Goal: Information Seeking & Learning: Check status

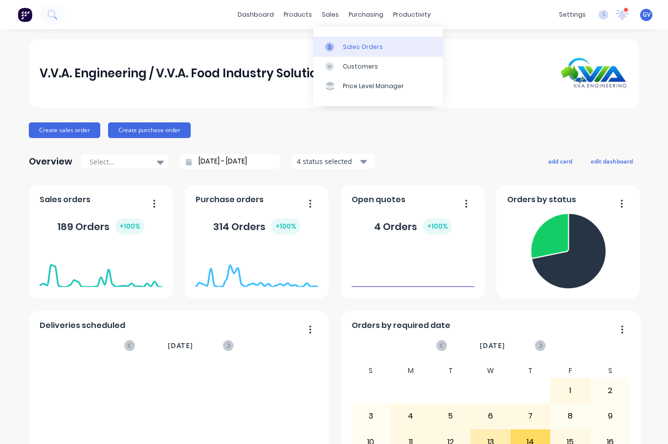
click at [346, 44] on div "Sales Orders" at bounding box center [363, 47] width 40 height 9
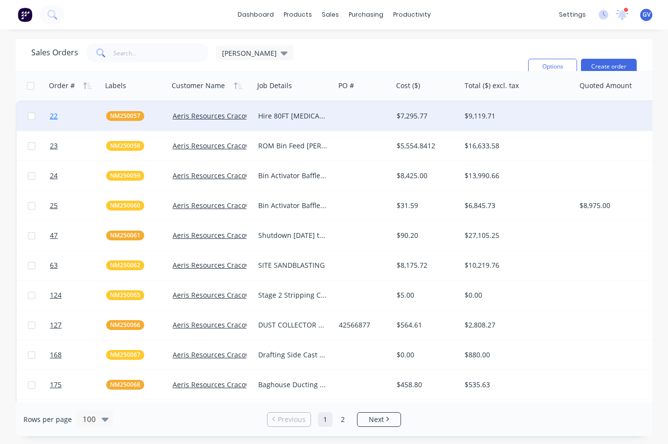
click at [76, 113] on link "22" at bounding box center [78, 115] width 56 height 29
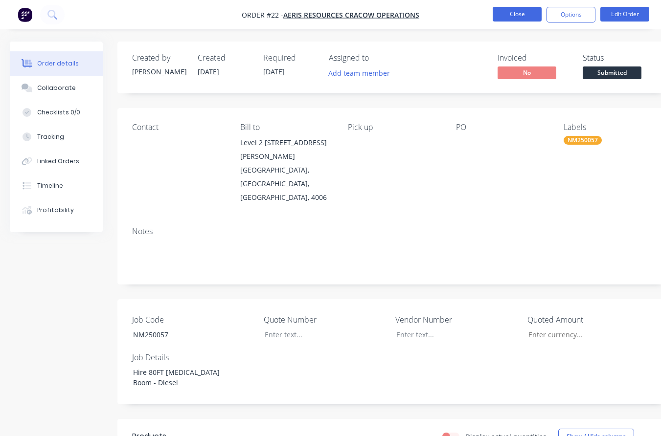
click at [503, 12] on button "Close" at bounding box center [516, 14] width 49 height 15
click at [524, 14] on button "Close" at bounding box center [516, 14] width 49 height 15
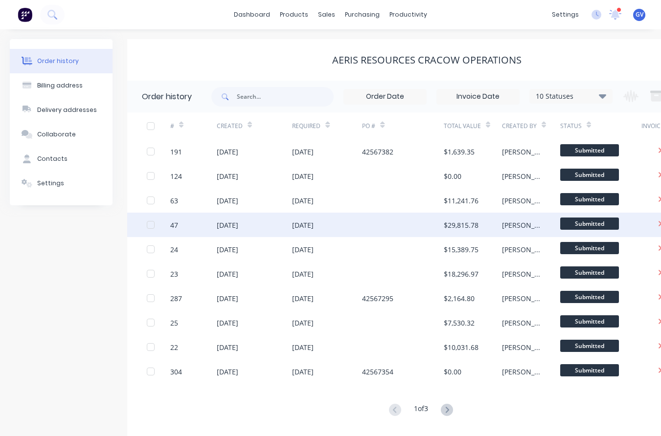
click at [158, 213] on div at bounding box center [158, 225] width 23 height 24
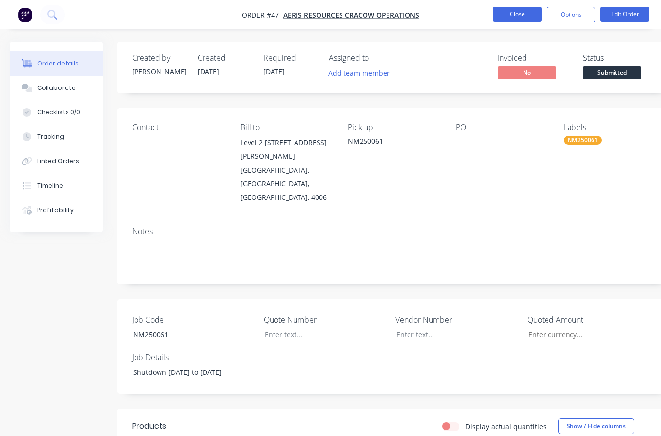
click at [518, 16] on button "Close" at bounding box center [516, 14] width 49 height 15
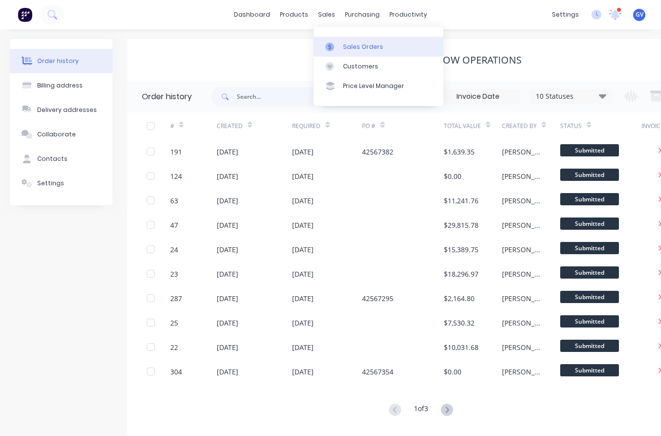
click at [351, 47] on div "Sales Orders" at bounding box center [363, 47] width 40 height 9
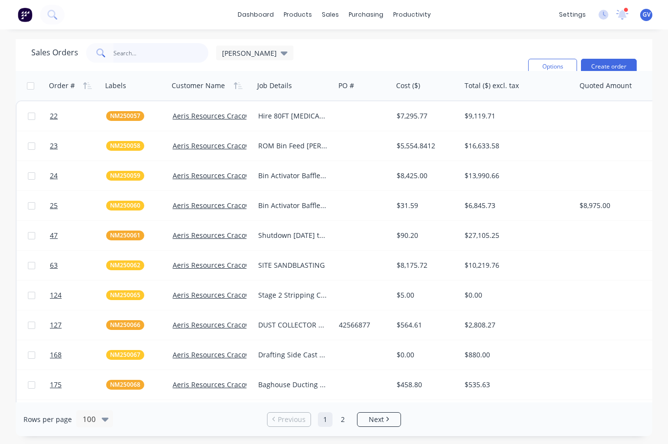
click at [131, 53] on input "text" at bounding box center [160, 53] width 95 height 20
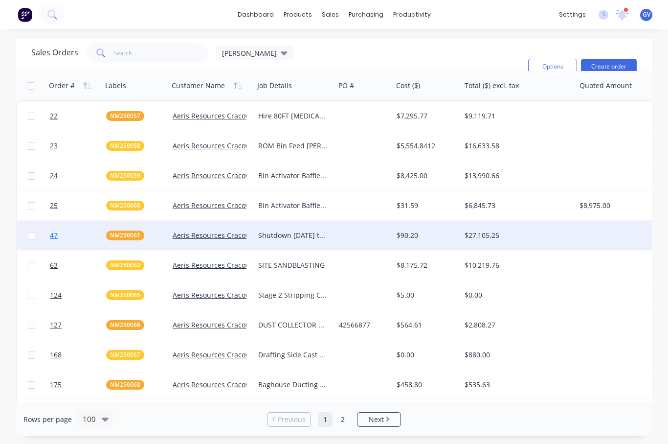
click at [83, 234] on link "47" at bounding box center [78, 235] width 56 height 29
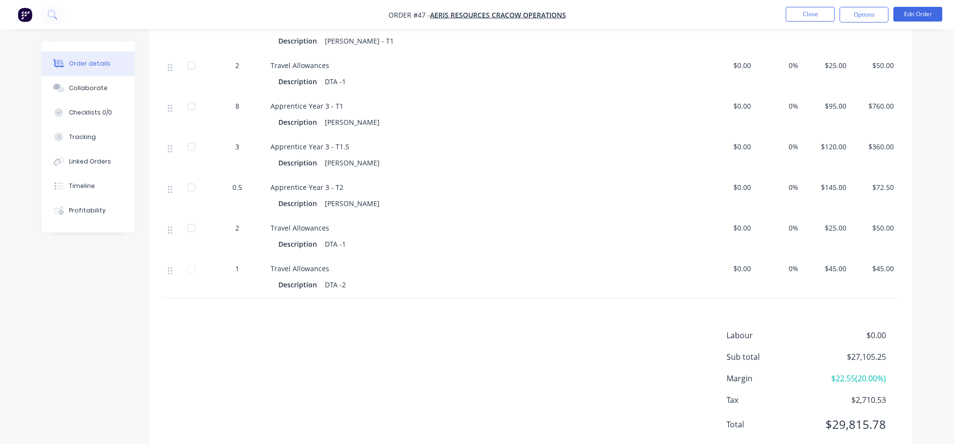
scroll to position [3575, 0]
click at [667, 15] on button "Close" at bounding box center [809, 14] width 49 height 15
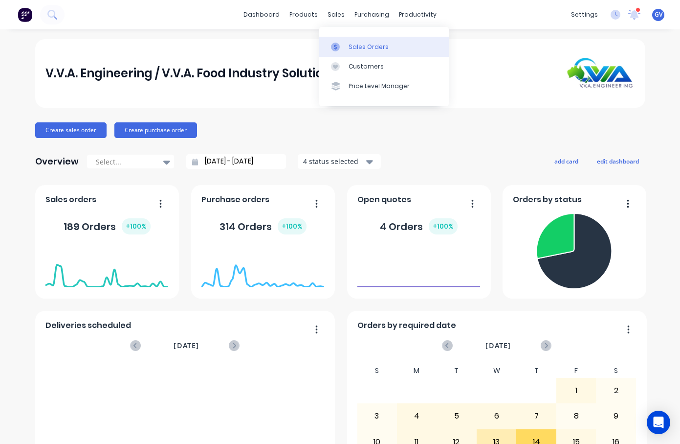
click at [360, 45] on div "Sales Orders" at bounding box center [369, 47] width 40 height 9
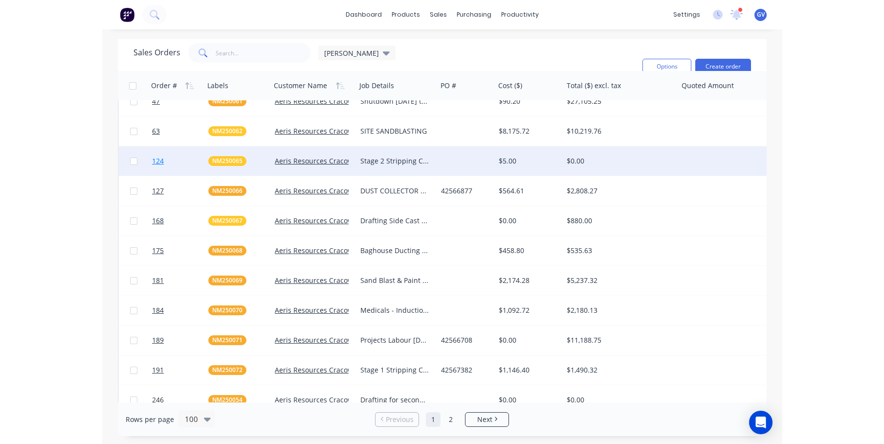
scroll to position [196, 0]
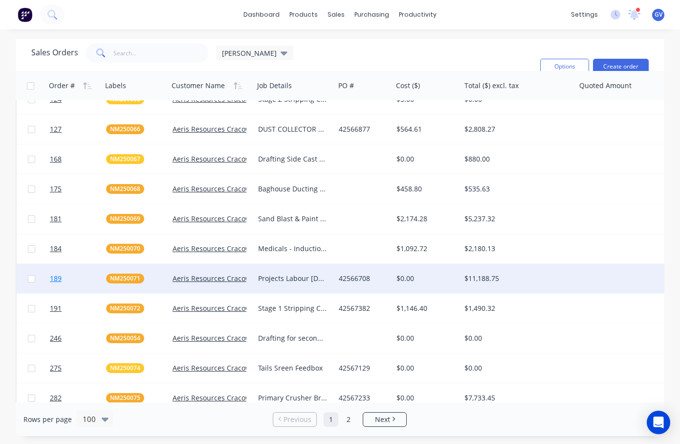
click at [84, 275] on link "189" at bounding box center [78, 278] width 56 height 29
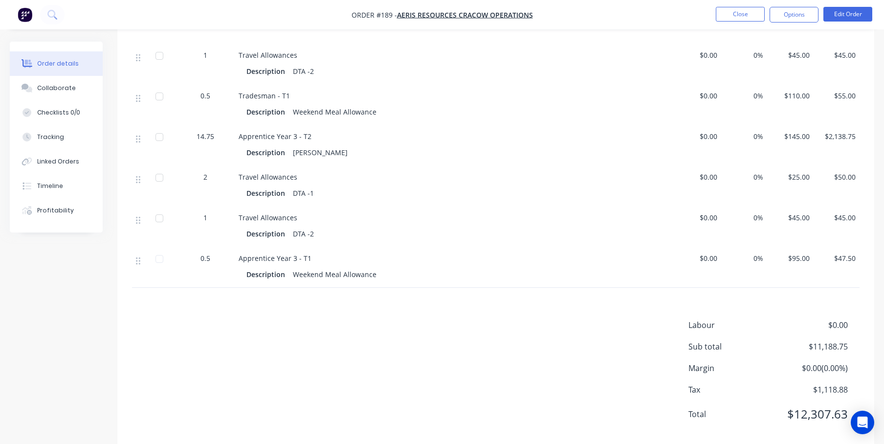
scroll to position [1382, 0]
drag, startPoint x: 462, startPoint y: 352, endPoint x: 476, endPoint y: 326, distance: 30.2
click at [466, 345] on div "Labour $0.00 Sub total $11,188.75 Margin $0.00 ( 0.00 %) Tax $1,118.88 Total $1…" at bounding box center [496, 374] width 728 height 113
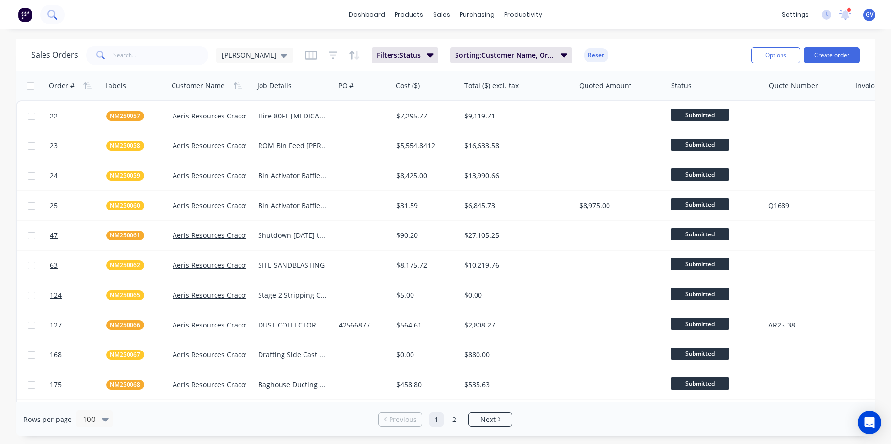
click at [63, 12] on button at bounding box center [52, 15] width 24 height 20
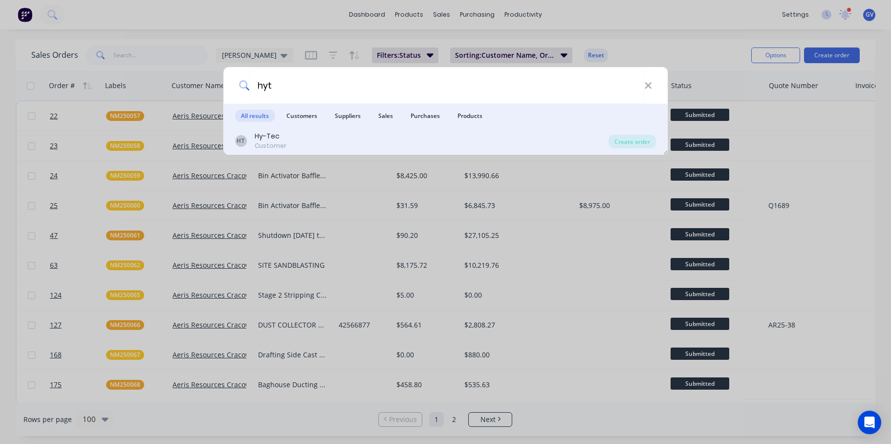
type input "hyt"
click at [272, 136] on div "Hy-Tec" at bounding box center [271, 136] width 32 height 10
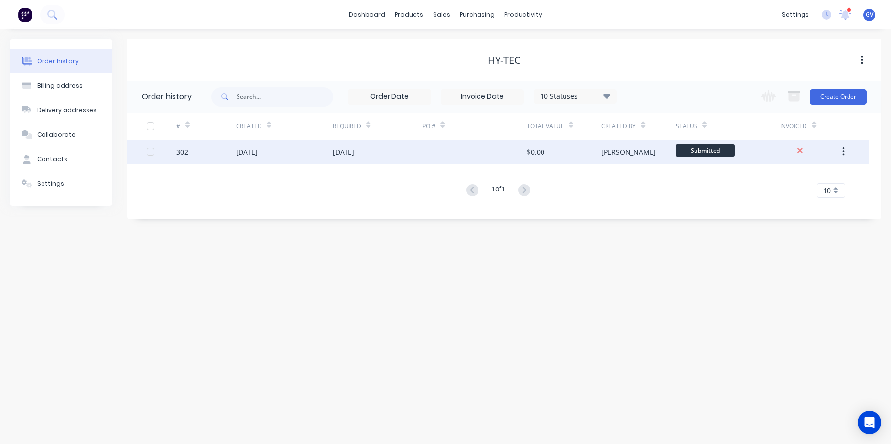
click at [218, 151] on div "302" at bounding box center [207, 151] width 60 height 24
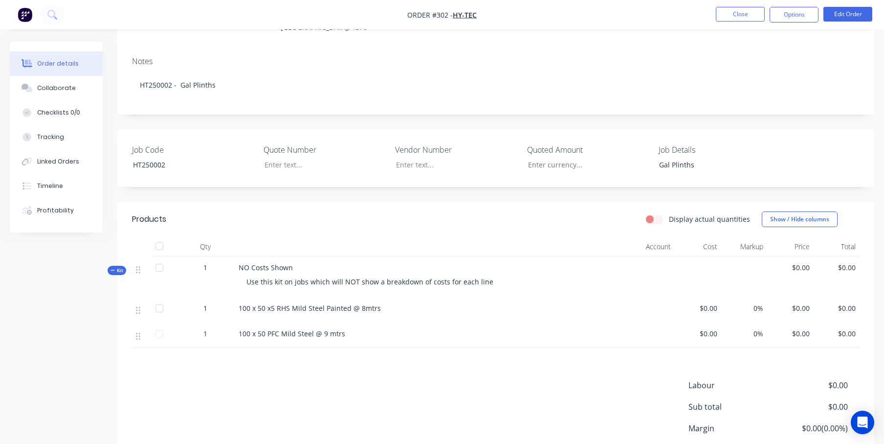
scroll to position [147, 0]
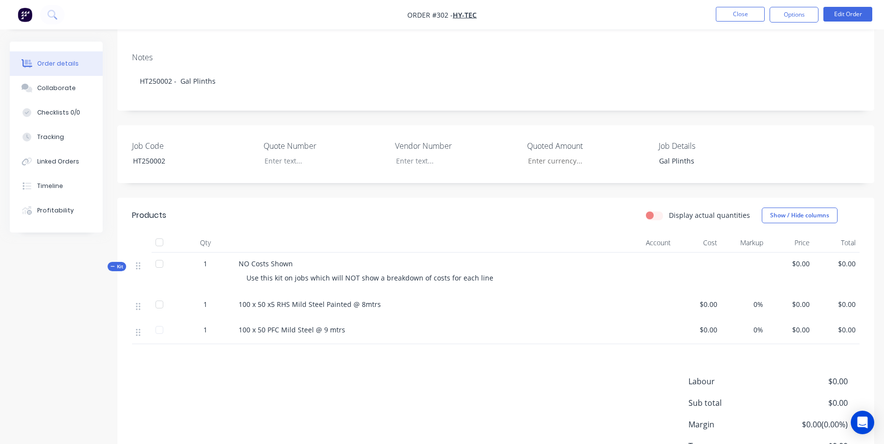
click at [160, 306] on div at bounding box center [160, 304] width 20 height 20
click at [157, 308] on div at bounding box center [160, 304] width 20 height 20
click at [405, 307] on div "100 x 50 x5 RHS Mild Steel Painted @ 8mtrs" at bounding box center [406, 304] width 334 height 10
click at [404, 307] on div "100 x 50 x5 RHS Mild Steel Painted @ 8mtrs" at bounding box center [406, 304] width 334 height 10
click at [340, 305] on span "100 x 50 x5 RHS Mild Steel Painted @ 8mtrs" at bounding box center [310, 303] width 142 height 9
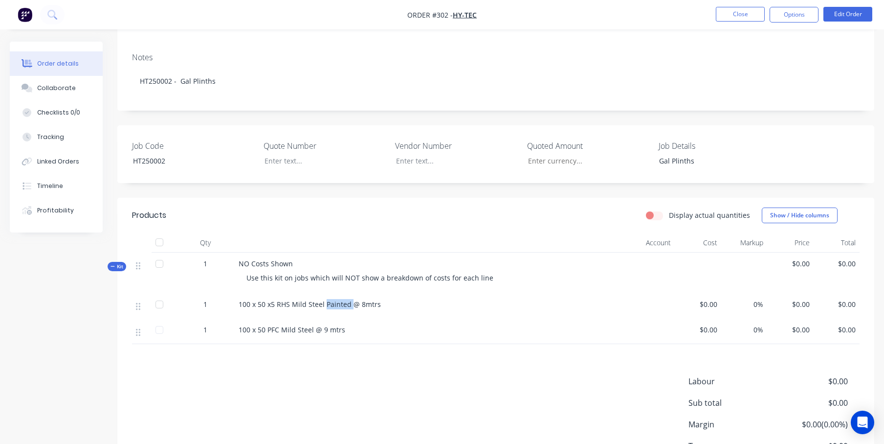
click at [340, 305] on span "100 x 50 x5 RHS Mild Steel Painted @ 8mtrs" at bounding box center [310, 303] width 142 height 9
drag, startPoint x: 340, startPoint y: 305, endPoint x: 403, endPoint y: 294, distance: 64.0
click at [416, 312] on div "100 x 50 x5 RHS Mild Steel Painted @ 8mtrs" at bounding box center [406, 305] width 342 height 25
click at [55, 137] on div "Tracking" at bounding box center [50, 137] width 27 height 9
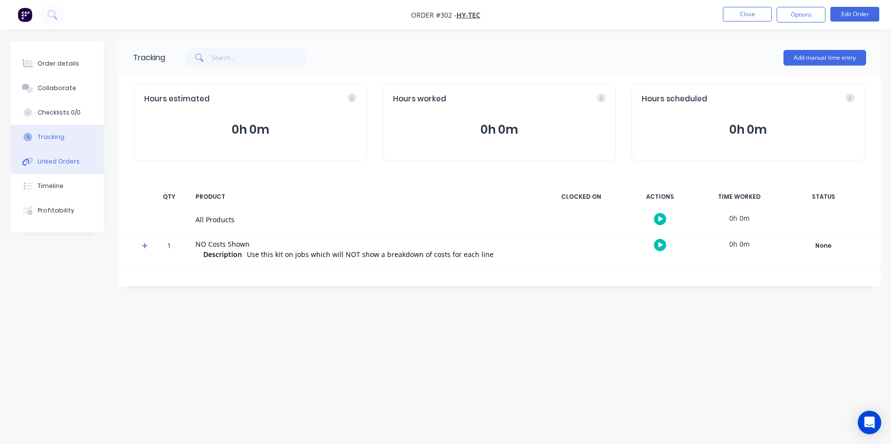
click at [56, 161] on div "Linked Orders" at bounding box center [59, 161] width 42 height 9
drag, startPoint x: 65, startPoint y: 61, endPoint x: 99, endPoint y: 87, distance: 42.9
click at [65, 61] on div "Order details" at bounding box center [59, 63] width 42 height 9
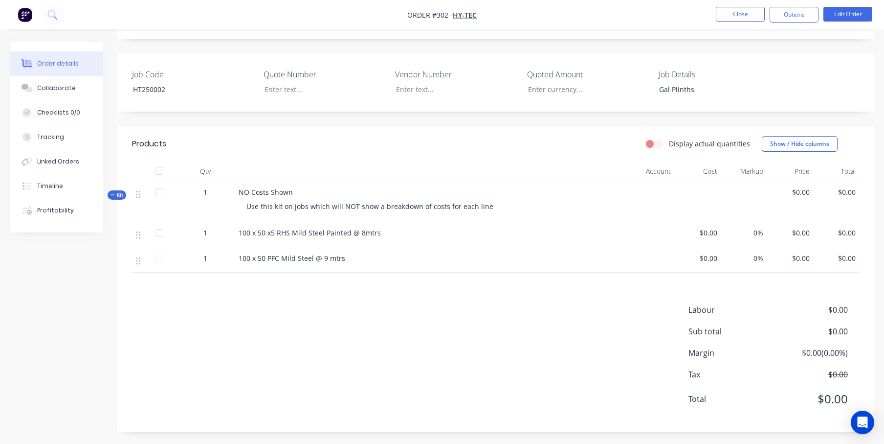
scroll to position [221, 0]
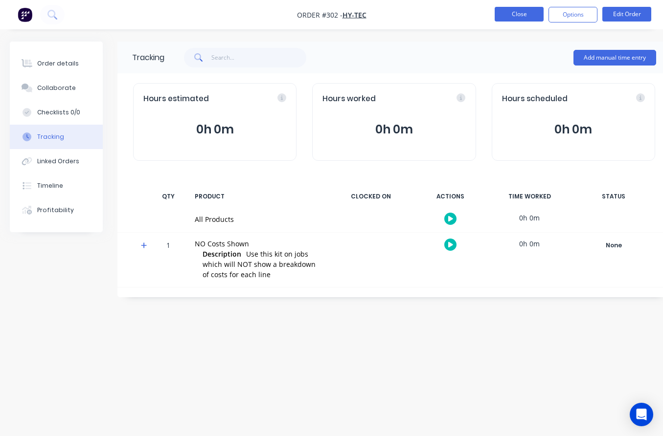
click at [516, 15] on button "Close" at bounding box center [518, 14] width 49 height 15
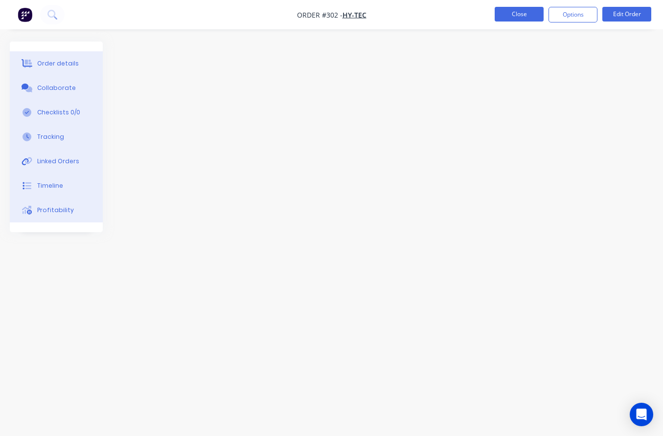
click at [511, 13] on button "Close" at bounding box center [518, 14] width 49 height 15
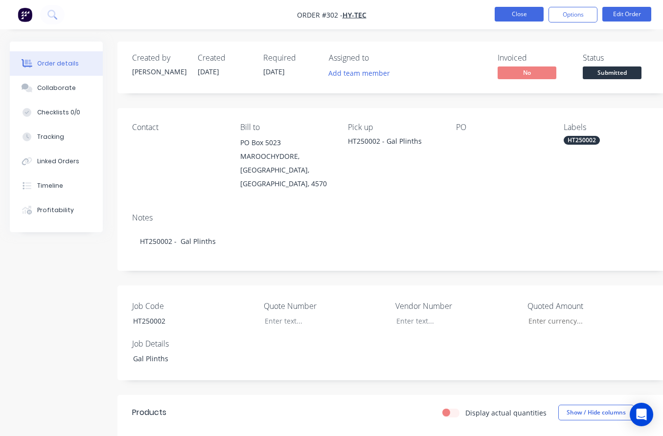
click at [511, 10] on button "Close" at bounding box center [518, 14] width 49 height 15
click at [518, 16] on button "Close" at bounding box center [518, 14] width 49 height 15
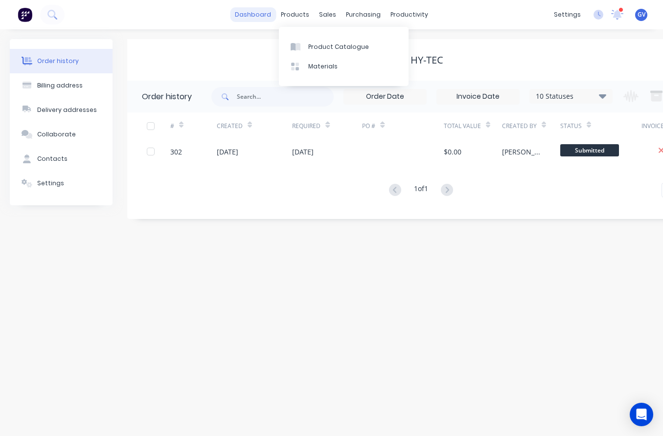
click at [255, 16] on link "dashboard" at bounding box center [253, 14] width 46 height 15
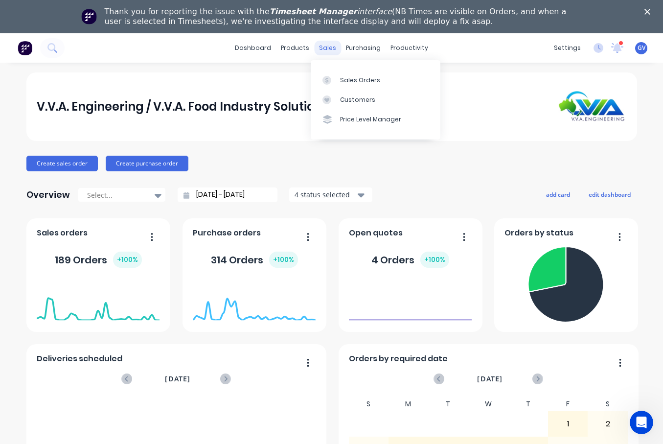
click at [326, 48] on div "sales" at bounding box center [327, 48] width 27 height 15
click at [357, 80] on div "Sales Orders" at bounding box center [360, 80] width 40 height 9
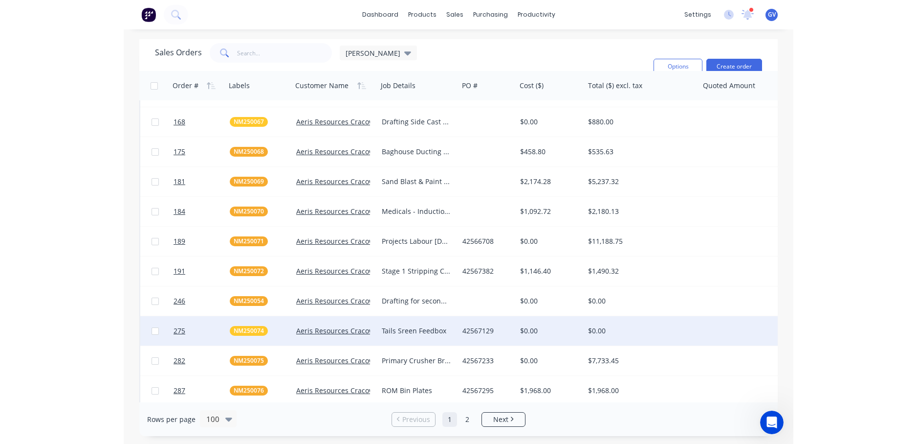
scroll to position [244, 0]
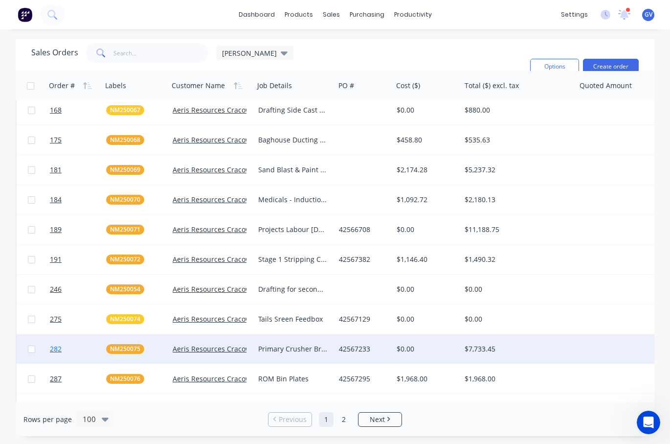
click at [90, 350] on link "282" at bounding box center [78, 348] width 56 height 29
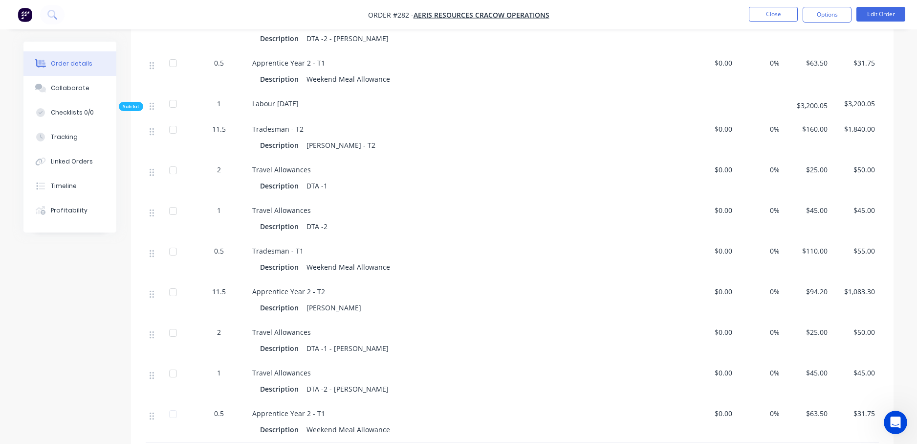
scroll to position [1155, 0]
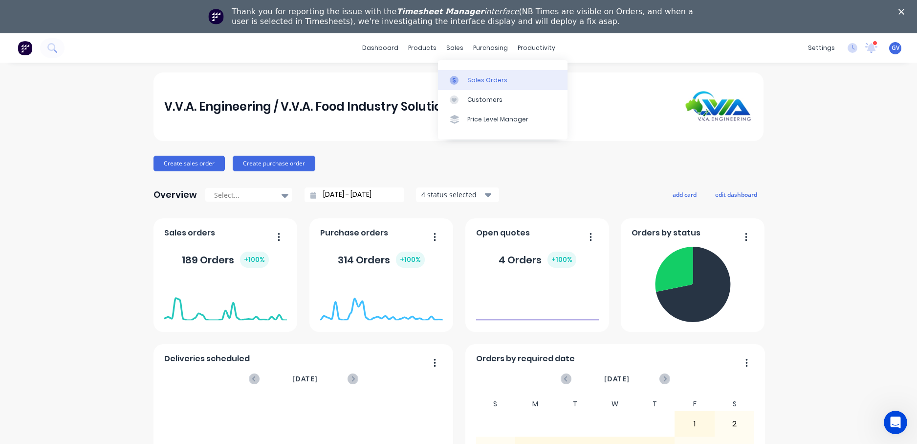
click at [476, 81] on div "Sales Orders" at bounding box center [487, 80] width 40 height 9
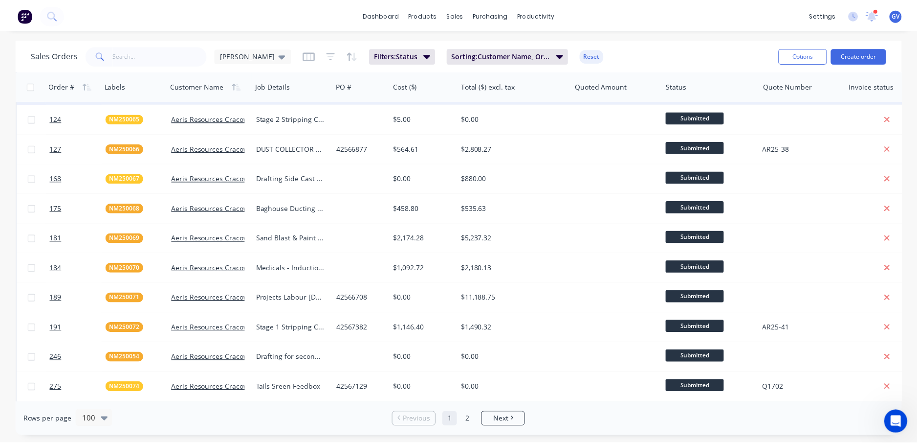
scroll to position [244, 0]
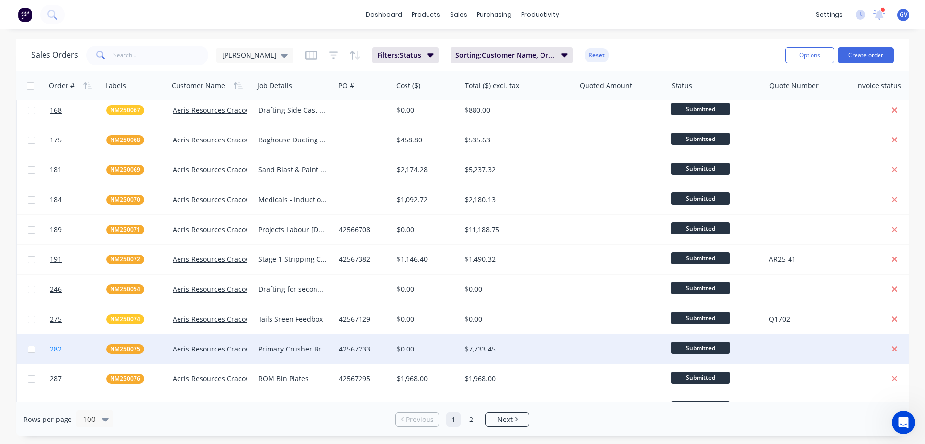
click at [83, 344] on link "282" at bounding box center [78, 348] width 56 height 29
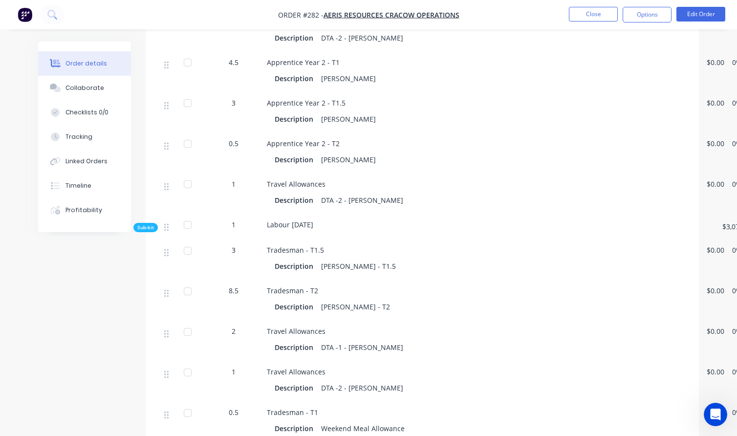
scroll to position [477, 0]
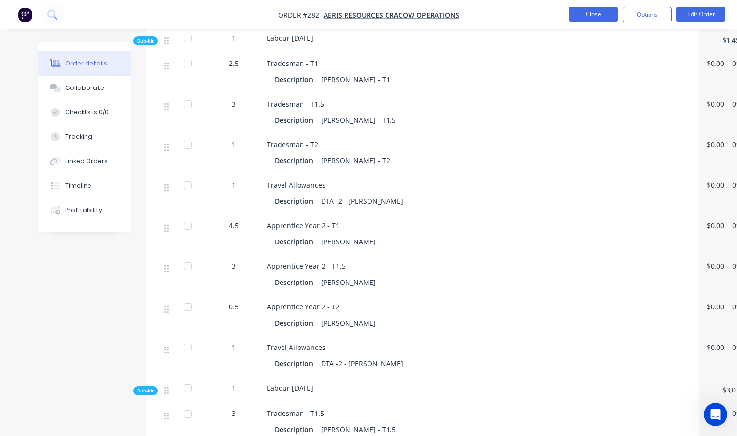
click at [602, 13] on button "Close" at bounding box center [593, 14] width 49 height 15
